Goal: Check status: Check status

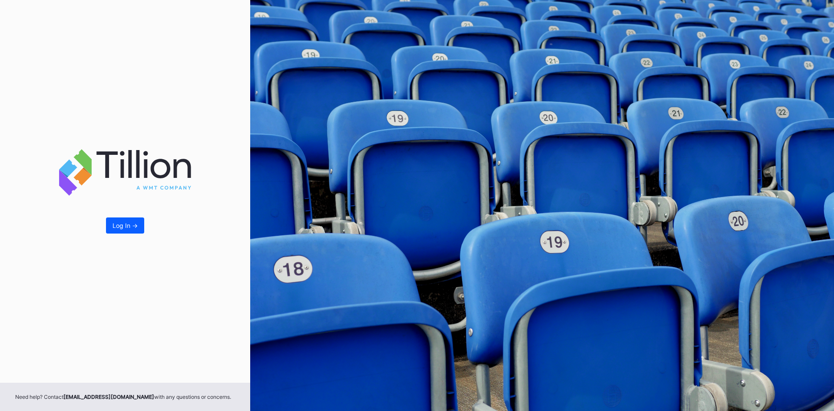
click at [103, 229] on div "Log In ->" at bounding box center [125, 191] width 250 height 382
click at [117, 229] on button "Log In ->" at bounding box center [125, 225] width 38 height 16
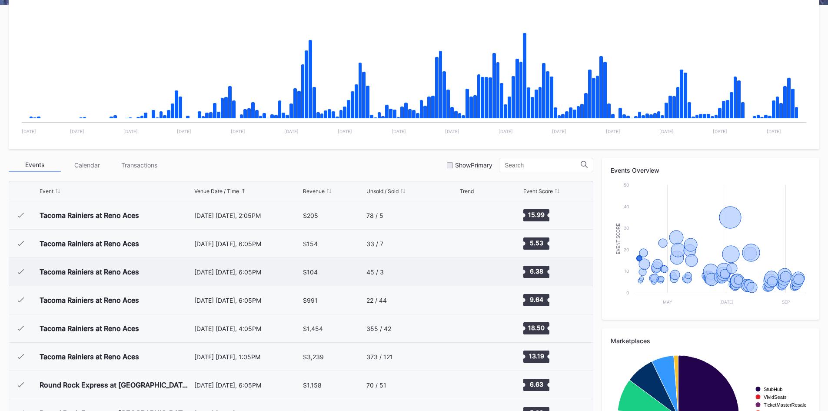
scroll to position [174, 0]
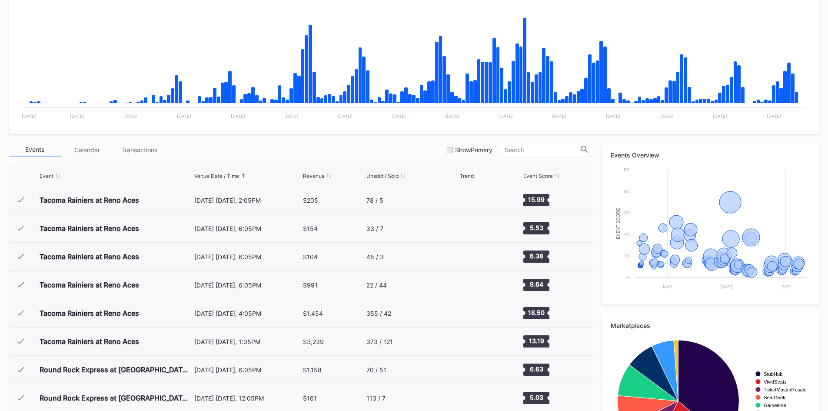
click at [222, 171] on div "Event Venue Date / Time Revenue Unsold / Sold Trend Event Score" at bounding box center [301, 176] width 584 height 20
click at [372, 179] on div "Event Venue Date / Time Revenue Unsold / Sold Trend Event Score" at bounding box center [301, 176] width 584 height 20
click at [370, 176] on div "Unsold / Sold" at bounding box center [382, 176] width 32 height 7
click at [377, 176] on div "Unsold / Sold" at bounding box center [382, 176] width 32 height 7
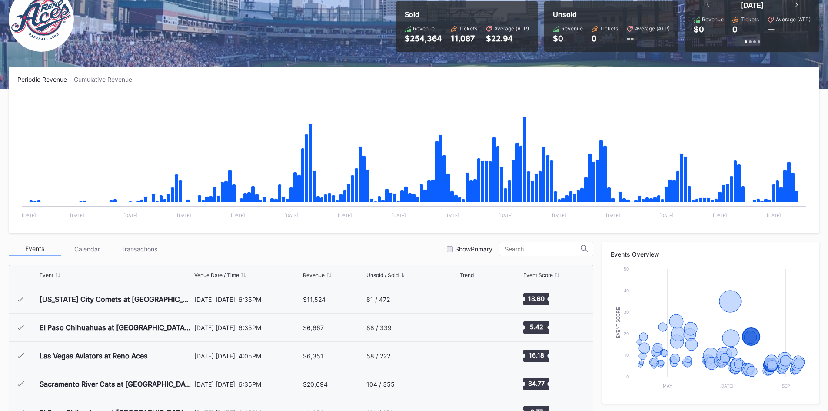
scroll to position [0, 0]
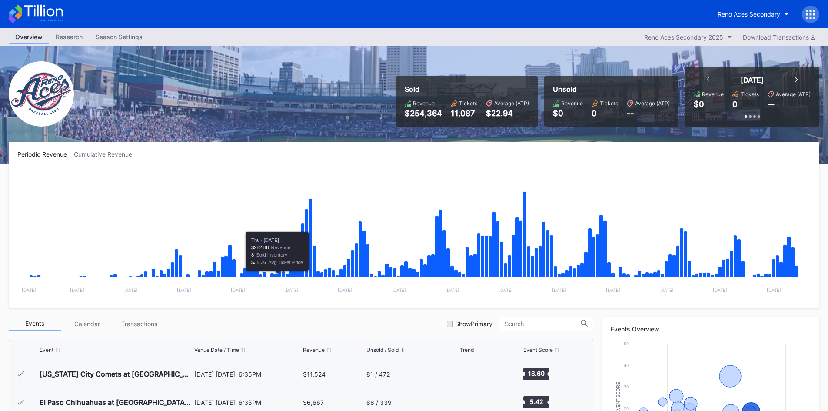
click at [237, 349] on div "Venue Date / Time" at bounding box center [216, 349] width 45 height 7
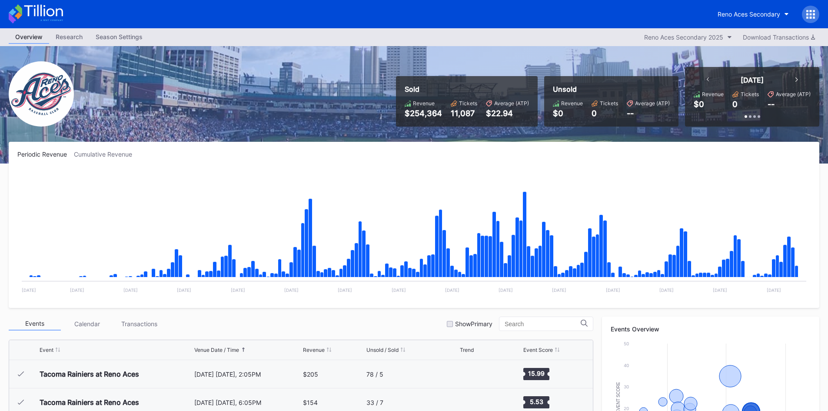
click at [229, 348] on div "Venue Date / Time" at bounding box center [216, 349] width 45 height 7
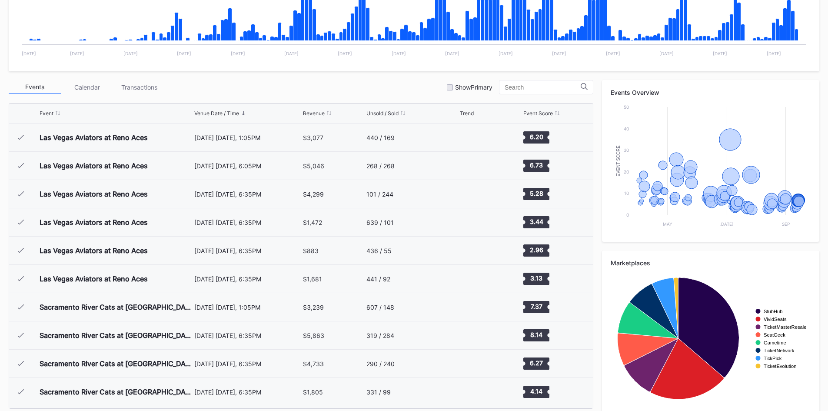
scroll to position [246, 0]
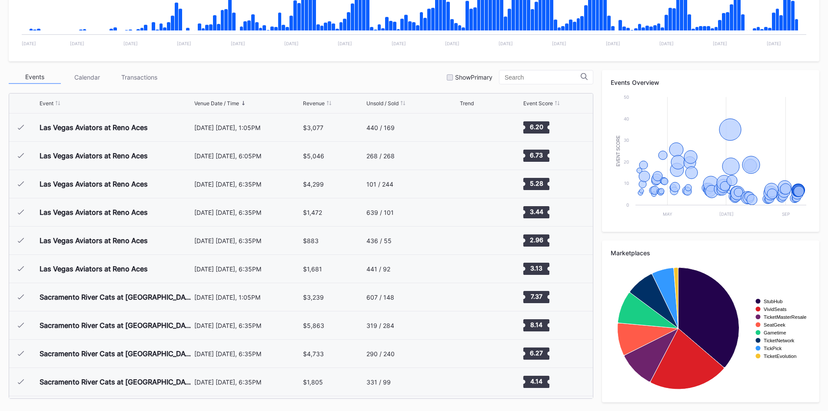
click at [214, 76] on div "Events Calendar Transactions Show Primary" at bounding box center [301, 77] width 585 height 14
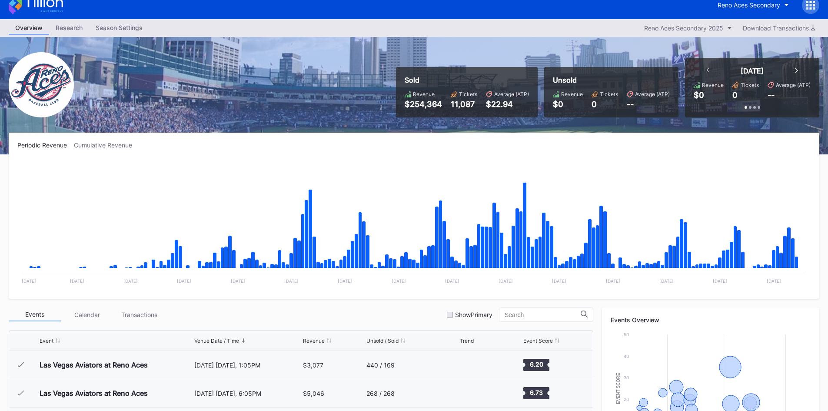
scroll to position [0, 0]
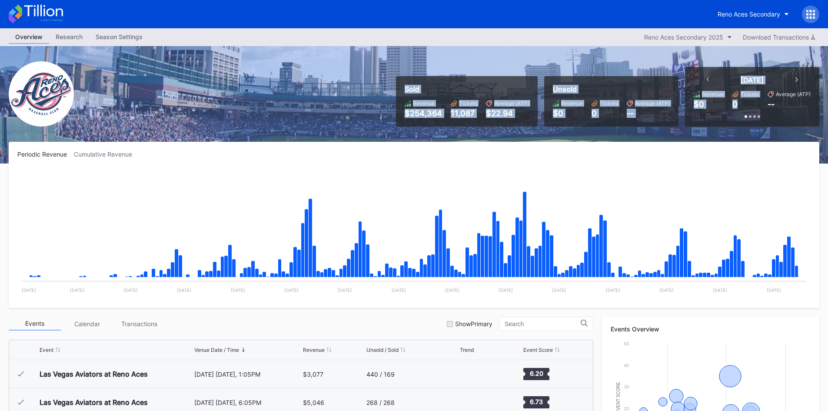
drag, startPoint x: 397, startPoint y: 85, endPoint x: 746, endPoint y: 99, distance: 349.2
click at [746, 99] on div "Sold Revenue $254,364 Tickets 11,087 Average (ATP) $22.94 Unsold Revenue $0 Tic…" at bounding box center [604, 97] width 430 height 60
click at [399, 79] on div "Sold Revenue $254,364 Tickets 11,087 Average (ATP) $22.94" at bounding box center [467, 101] width 142 height 50
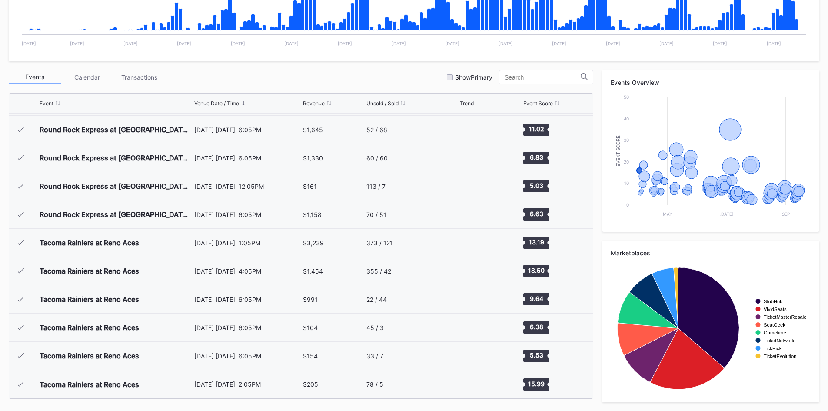
scroll to position [1862, 0]
click at [293, 70] on div "Events Calendar Transactions Show Primary" at bounding box center [301, 77] width 585 height 14
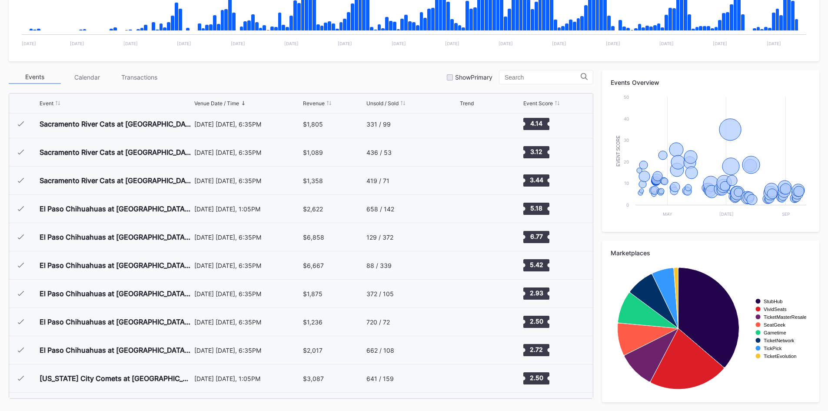
scroll to position [0, 0]
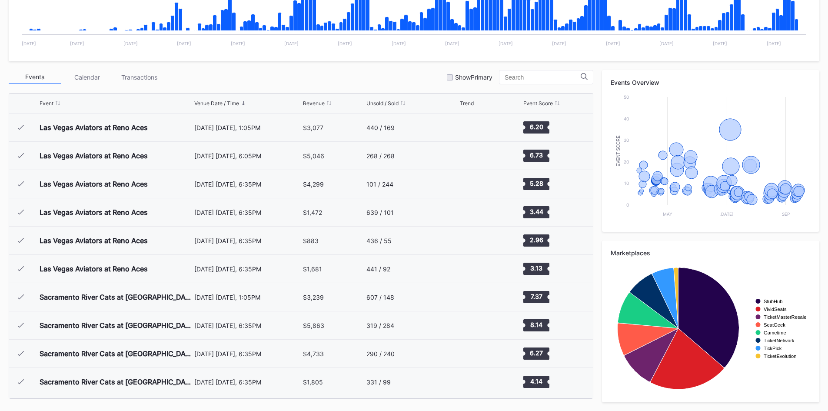
click at [310, 103] on div "Revenue" at bounding box center [314, 103] width 22 height 7
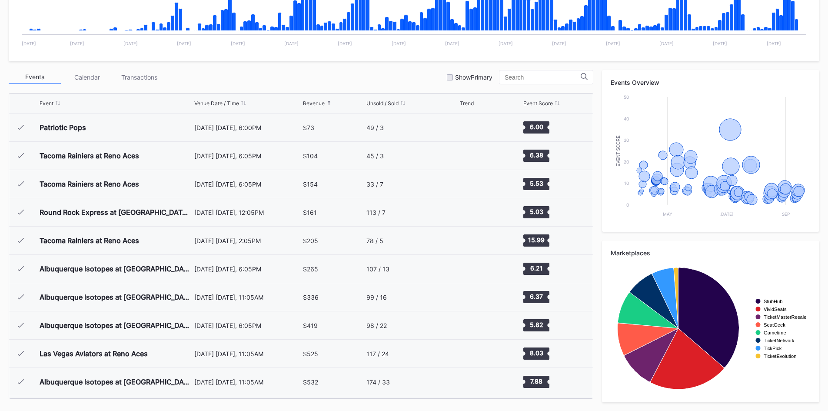
click at [313, 105] on div "Revenue" at bounding box center [314, 103] width 22 height 7
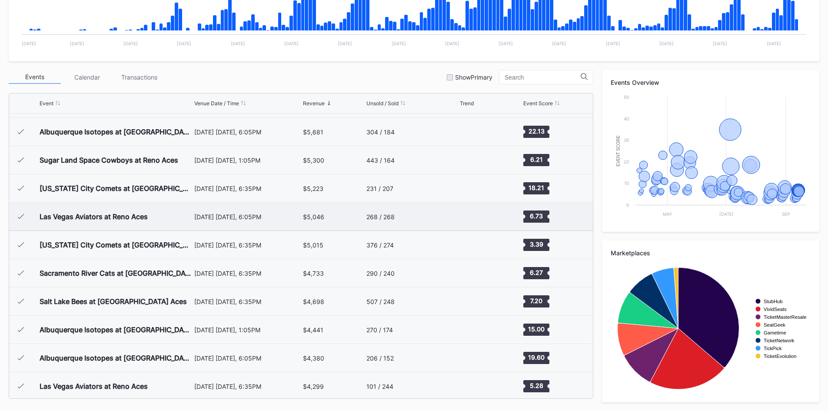
scroll to position [435, 0]
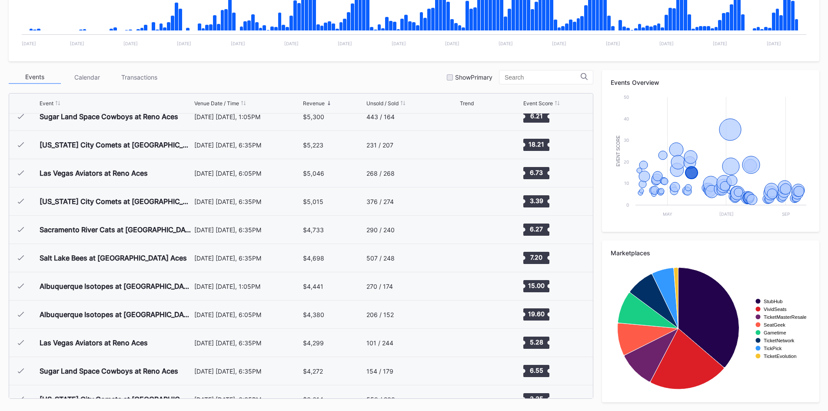
click at [395, 80] on div "Events Calendar Transactions Show Primary" at bounding box center [301, 77] width 585 height 14
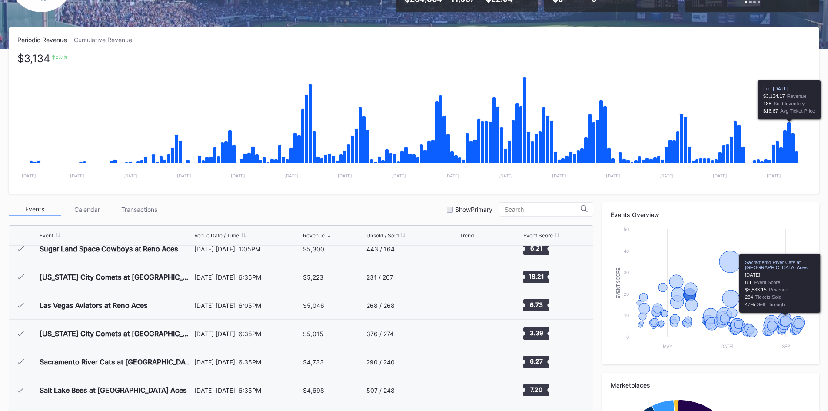
scroll to position [0, 0]
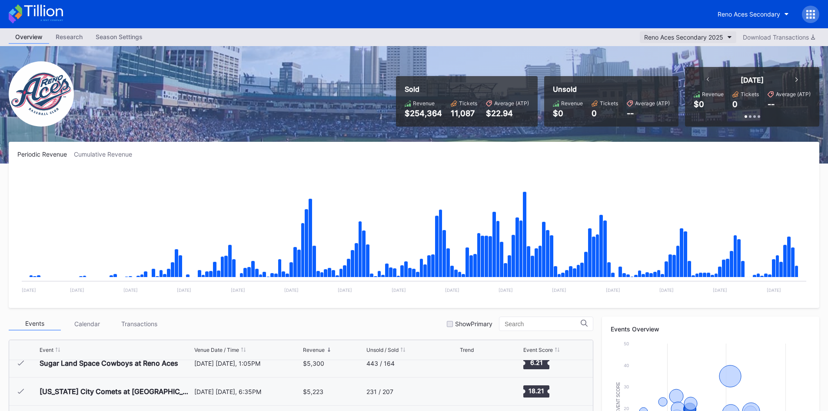
click at [694, 35] on div "Reno Aces Secondary 2025" at bounding box center [683, 36] width 79 height 7
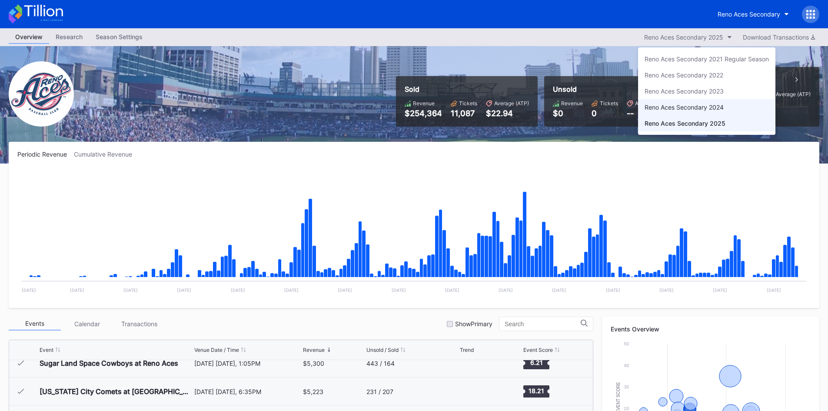
click at [702, 104] on div "Reno Aces Secondary 2024" at bounding box center [683, 106] width 79 height 7
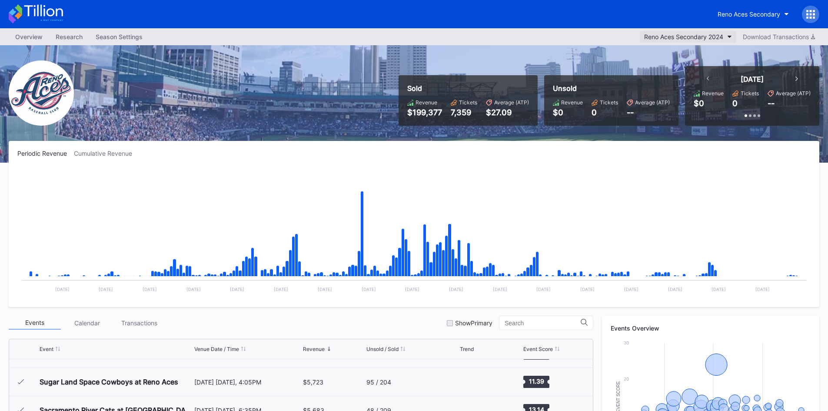
click at [708, 37] on div "Reno Aces Secondary 2024" at bounding box center [683, 36] width 79 height 7
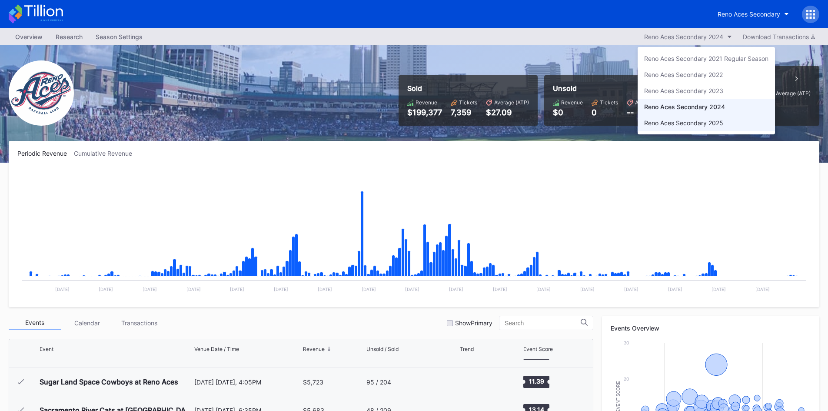
click at [699, 123] on div "Reno Aces Secondary 2025" at bounding box center [683, 122] width 79 height 7
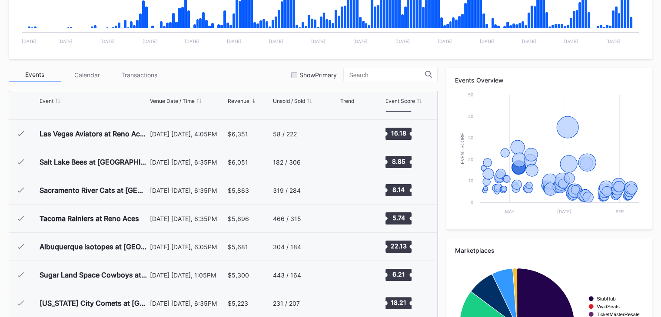
scroll to position [247, 0]
